Goal: Find specific page/section: Find specific page/section

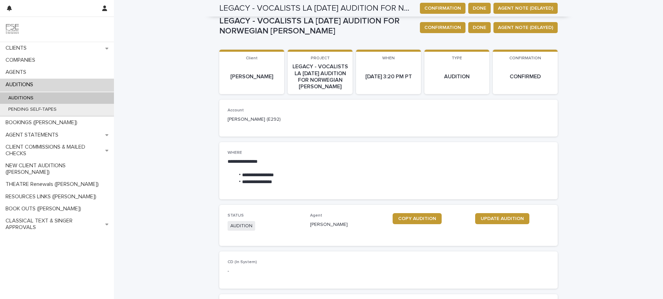
scroll to position [369, 0]
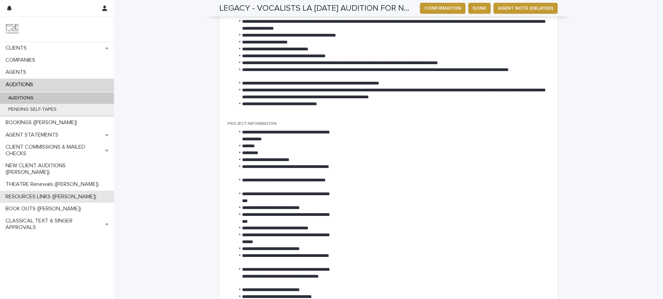
click at [34, 194] on p "RESOURCES LINKS ([PERSON_NAME])" at bounding box center [52, 197] width 99 height 7
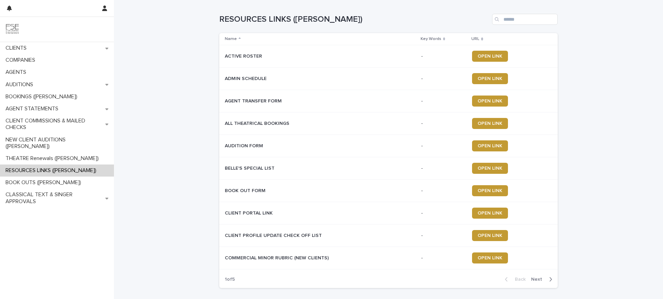
click at [533, 277] on span "Next" at bounding box center [538, 279] width 15 height 5
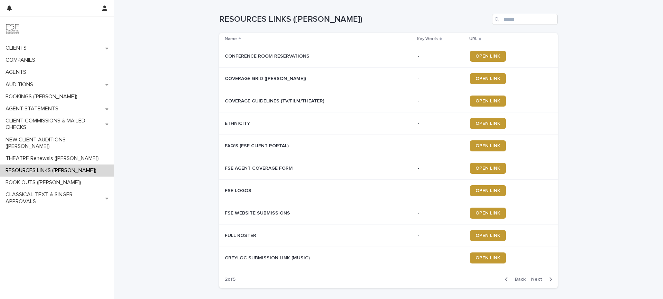
click at [512, 279] on span "Back" at bounding box center [518, 279] width 15 height 5
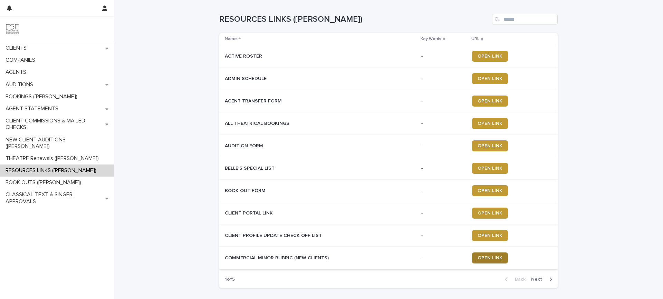
click at [484, 259] on span "OPEN LINK" at bounding box center [490, 258] width 25 height 5
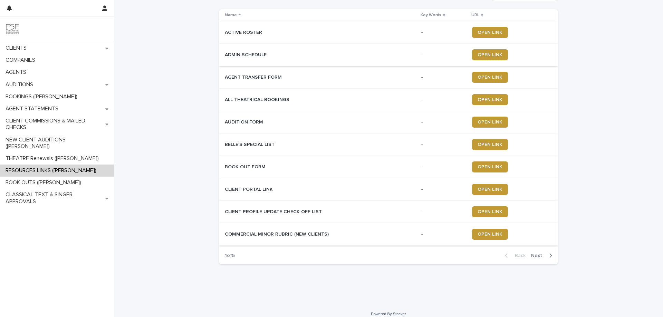
scroll to position [31, 0]
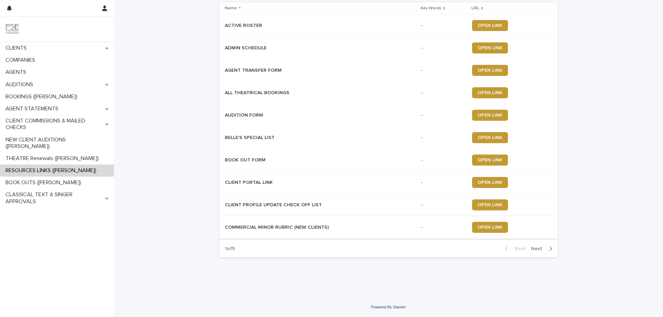
click at [534, 246] on button "Next" at bounding box center [542, 249] width 29 height 6
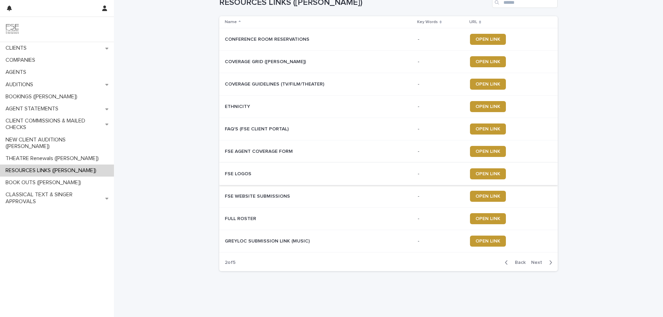
scroll to position [31, 0]
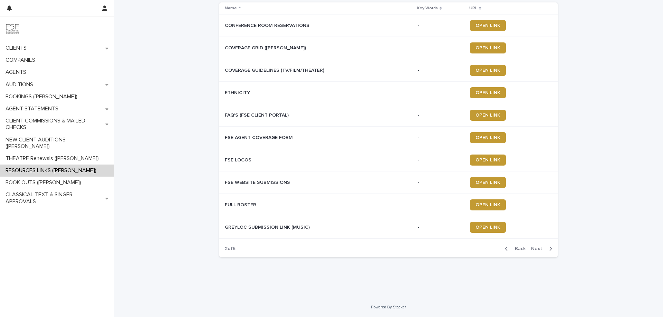
click at [536, 248] on span "Next" at bounding box center [538, 249] width 15 height 5
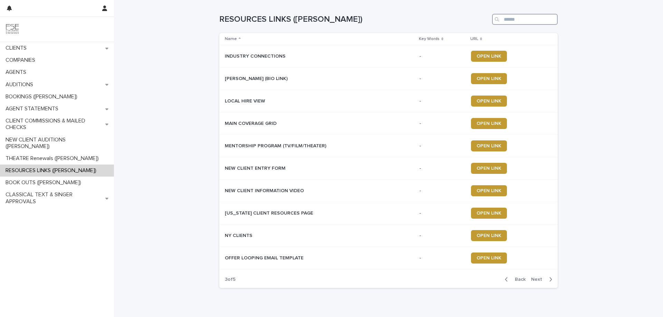
click at [509, 17] on input "Search" at bounding box center [525, 19] width 66 height 11
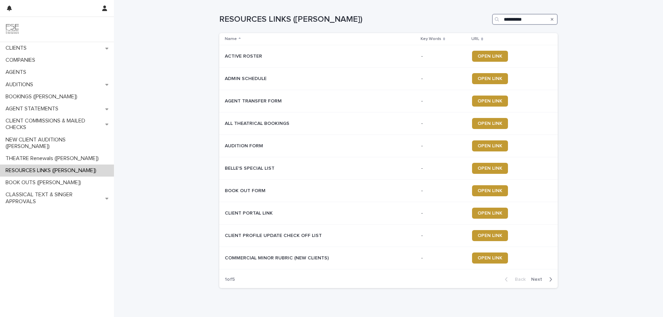
type input "**********"
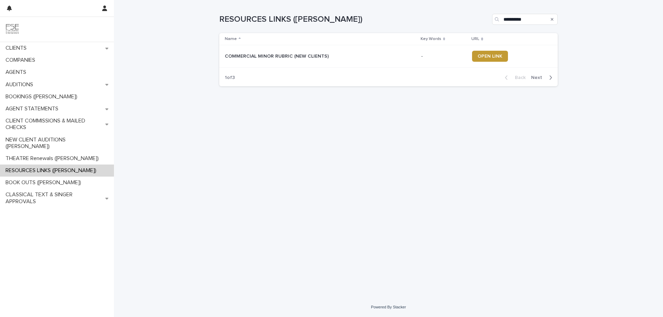
click at [540, 78] on span "Next" at bounding box center [538, 77] width 15 height 5
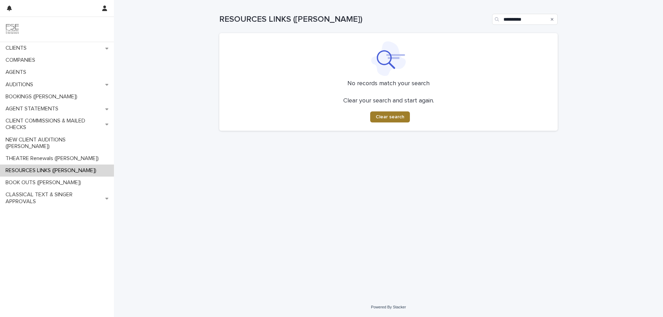
click at [387, 121] on button "Clear search" at bounding box center [390, 117] width 40 height 11
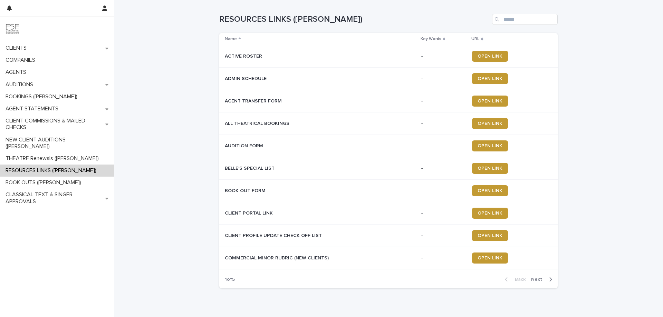
click at [534, 278] on span "Next" at bounding box center [538, 279] width 15 height 5
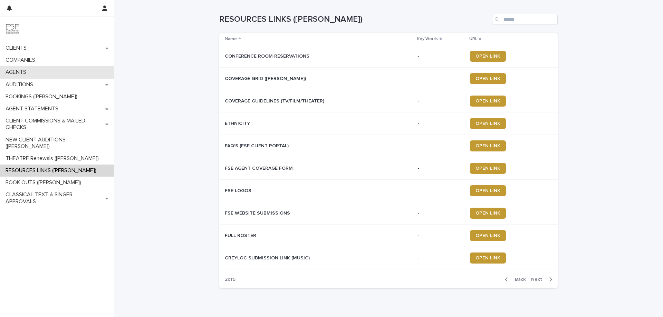
click at [48, 77] on div "AGENTS" at bounding box center [57, 72] width 114 height 12
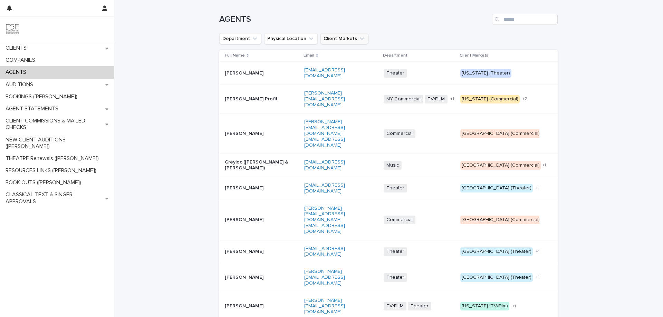
click at [359, 39] on icon "Client Markets" at bounding box center [362, 38] width 7 height 7
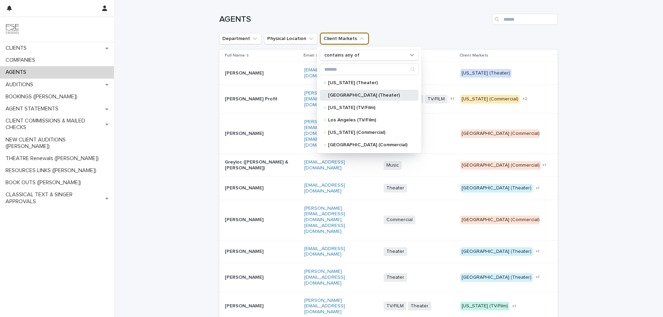
click at [374, 92] on div "[GEOGRAPHIC_DATA] (Theater)" at bounding box center [369, 95] width 99 height 11
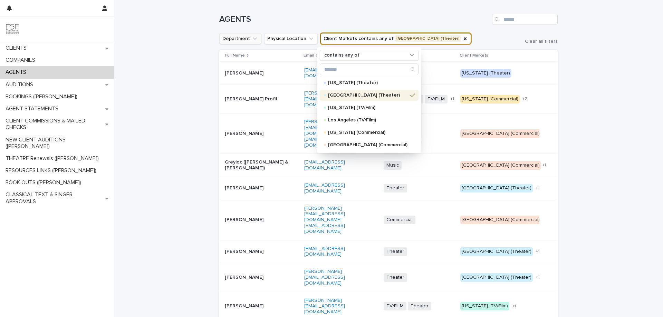
click at [251, 37] on icon "Department" at bounding box center [254, 38] width 7 height 7
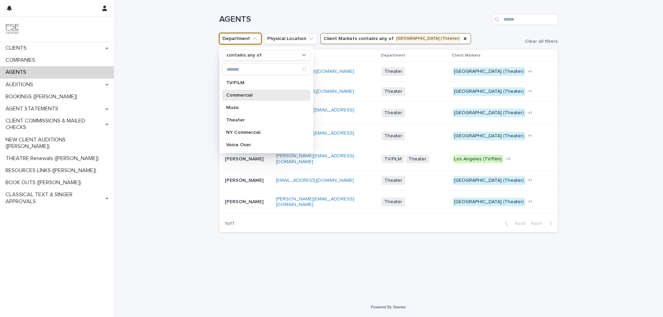
click at [254, 94] on p "Commercial" at bounding box center [262, 95] width 73 height 5
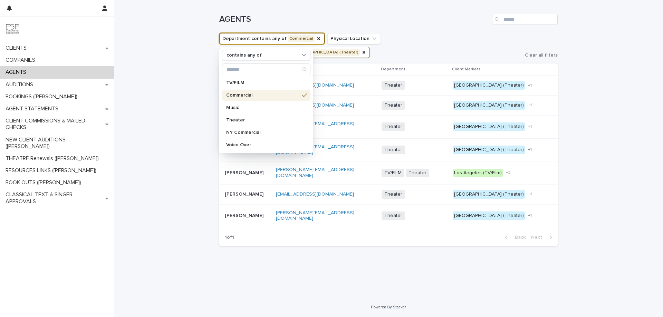
click at [147, 31] on div "Loading... Saving… Loading... Saving… AGENTS Department contains any of Commerc…" at bounding box center [388, 149] width 549 height 298
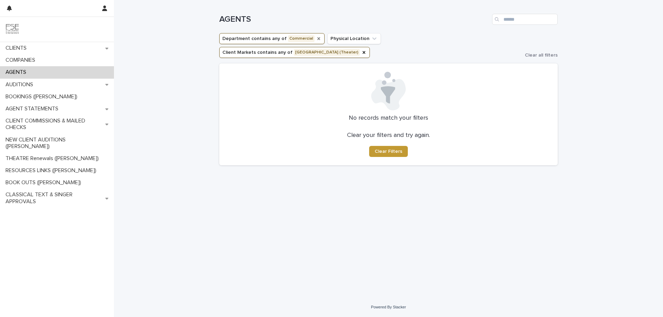
click at [316, 39] on icon "Department" at bounding box center [319, 39] width 6 height 6
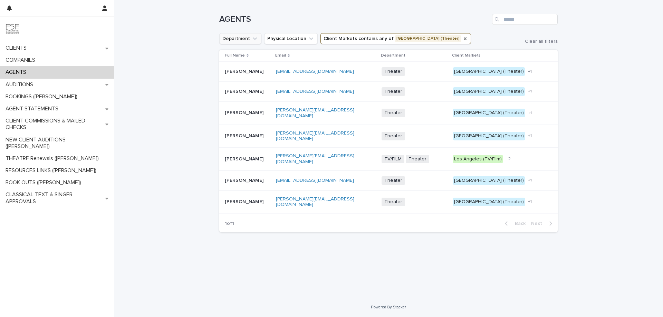
click at [463, 40] on icon "Client Markets" at bounding box center [466, 39] width 6 height 6
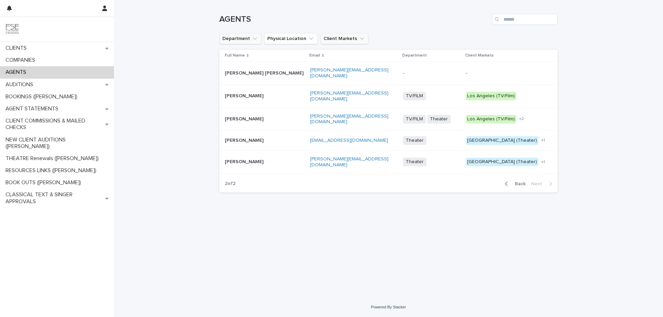
click at [159, 44] on div "Loading... Saving… Loading... Saving… AGENTS Department Physical Location Clien…" at bounding box center [388, 149] width 549 height 298
